Goal: Task Accomplishment & Management: Use online tool/utility

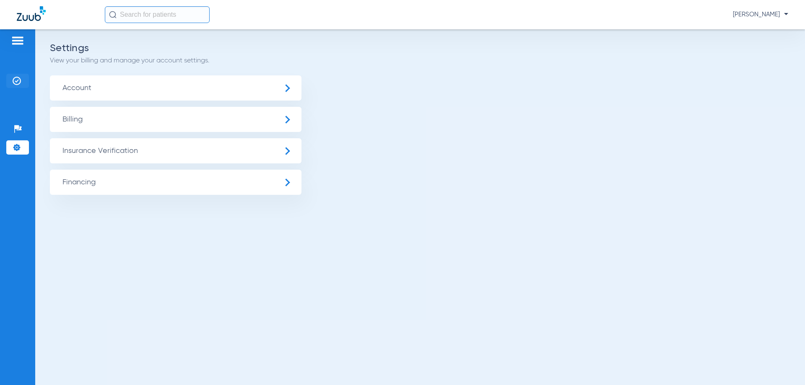
click at [14, 80] on img at bounding box center [17, 81] width 8 height 8
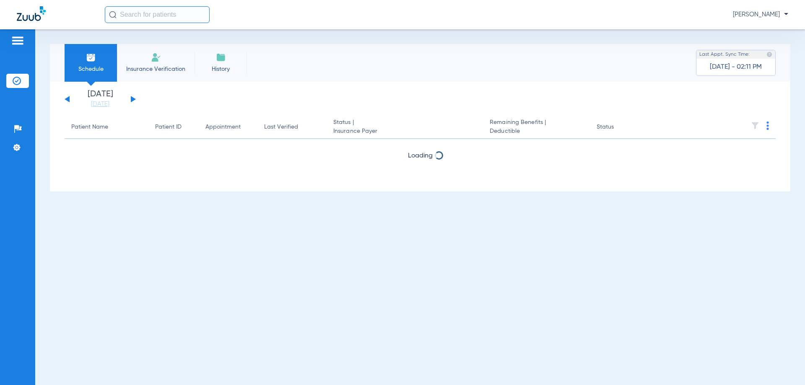
click at [133, 97] on div "[DATE] [DATE] [DATE] [DATE] [DATE] [DATE] [DATE] [DATE] [DATE] [DATE] [DATE] [D…" at bounding box center [100, 99] width 71 height 18
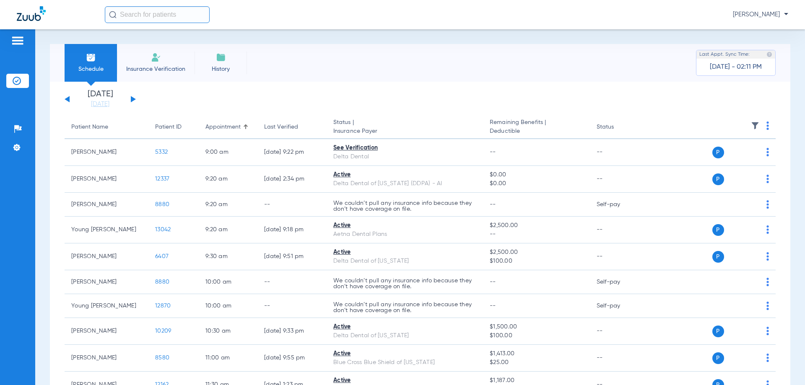
click at [133, 98] on button at bounding box center [133, 99] width 5 height 6
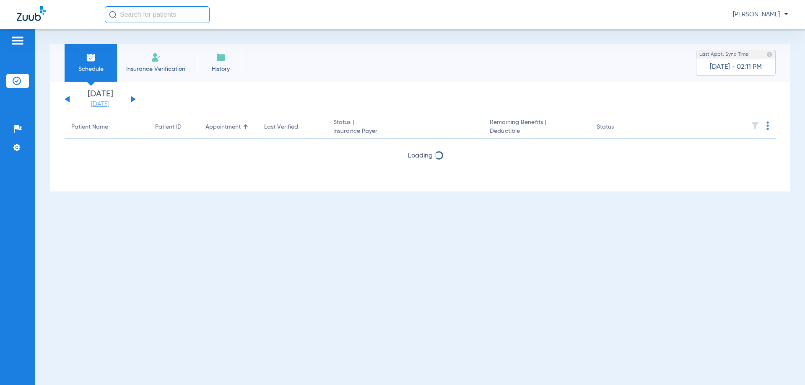
click at [108, 102] on link "[DATE]" at bounding box center [100, 104] width 50 height 8
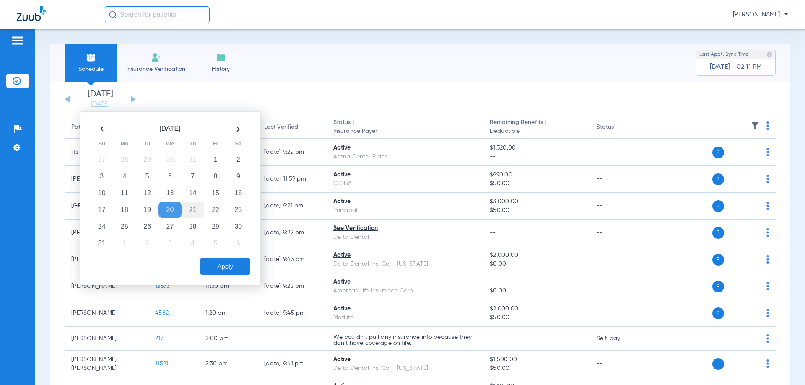
click at [195, 209] on td "21" at bounding box center [193, 210] width 23 height 17
click at [224, 265] on button "Apply" at bounding box center [224, 266] width 49 height 17
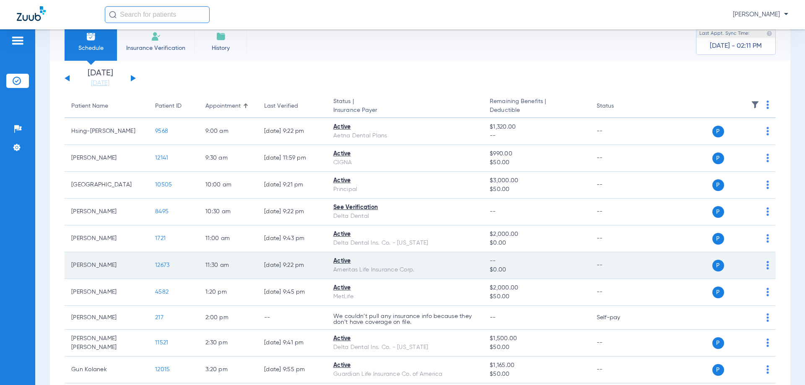
scroll to position [42, 0]
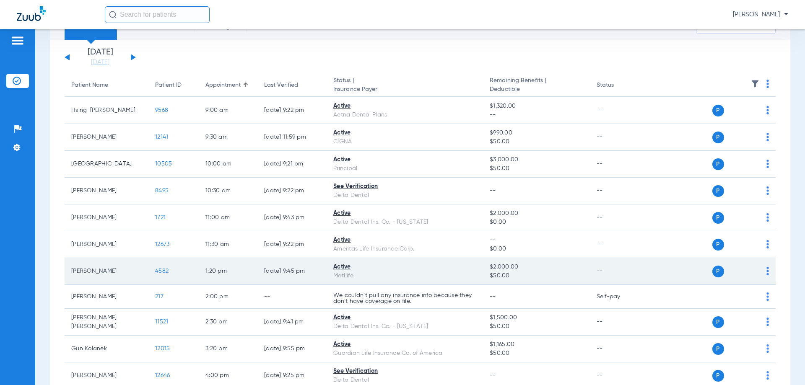
click at [767, 272] on img at bounding box center [768, 271] width 3 height 8
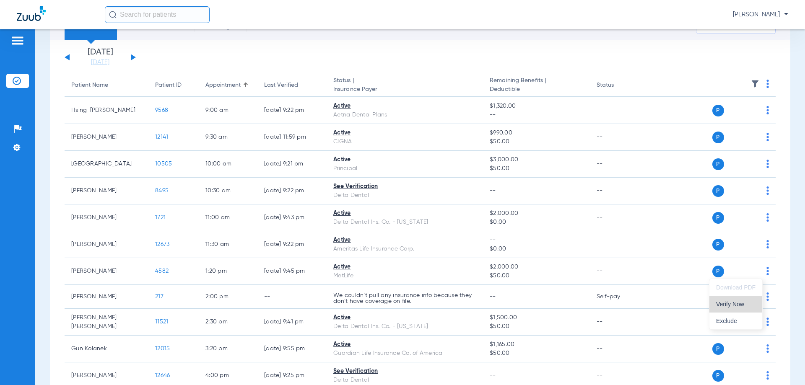
click at [738, 305] on span "Verify Now" at bounding box center [735, 305] width 39 height 6
